Goal: Task Accomplishment & Management: Use online tool/utility

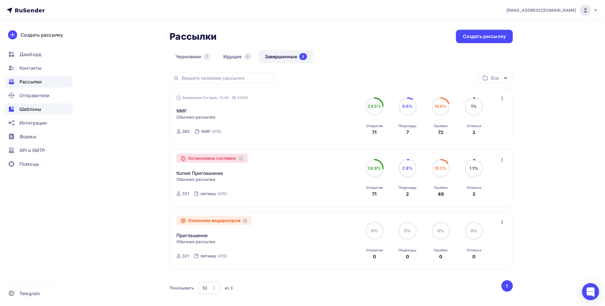
click at [42, 109] on div "Шаблоны" at bounding box center [39, 108] width 68 height 11
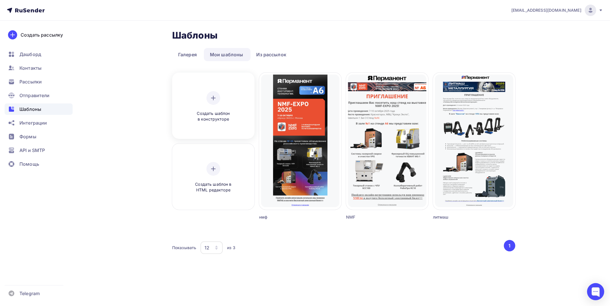
click at [227, 111] on span "Создать шаблон в конструкторе" at bounding box center [213, 117] width 54 height 12
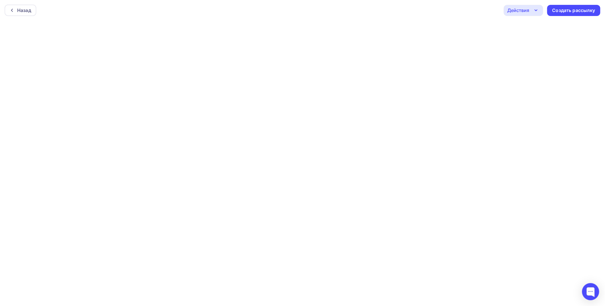
scroll to position [1, 0]
click at [537, 11] on icon "button" at bounding box center [536, 8] width 7 height 7
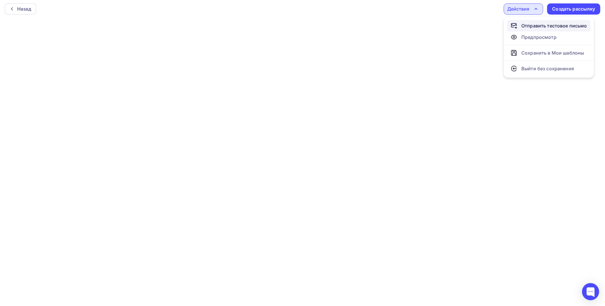
click at [522, 26] on div "Отправить тестовое письмо" at bounding box center [554, 25] width 66 height 7
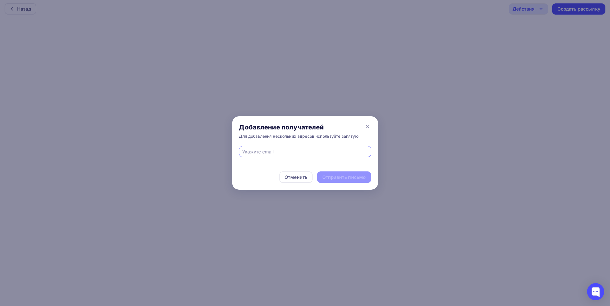
type input "[EMAIL_ADDRESS][DOMAIN_NAME]"
click at [343, 178] on div "Отправить письмо" at bounding box center [343, 177] width 43 height 7
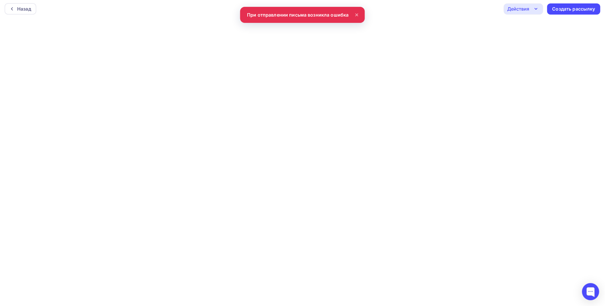
click at [524, 3] on div "Действия" at bounding box center [523, 8] width 39 height 11
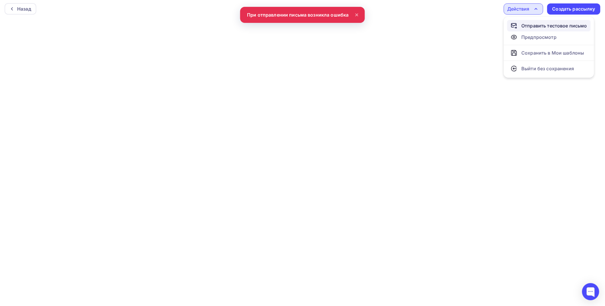
click at [531, 25] on div "Отправить тестовое письмо" at bounding box center [554, 25] width 66 height 7
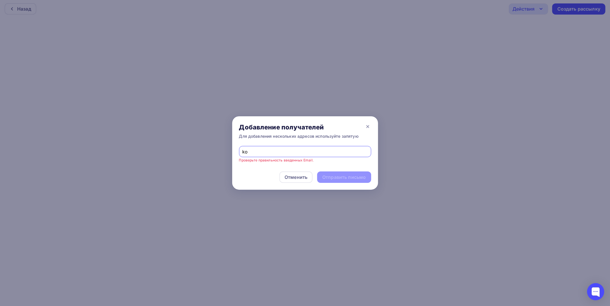
type input "k"
type input "[EMAIL_ADDRESS][DOMAIN_NAME]"
click at [347, 177] on div "Отправить письмо" at bounding box center [343, 177] width 43 height 7
